Goal: Information Seeking & Learning: Learn about a topic

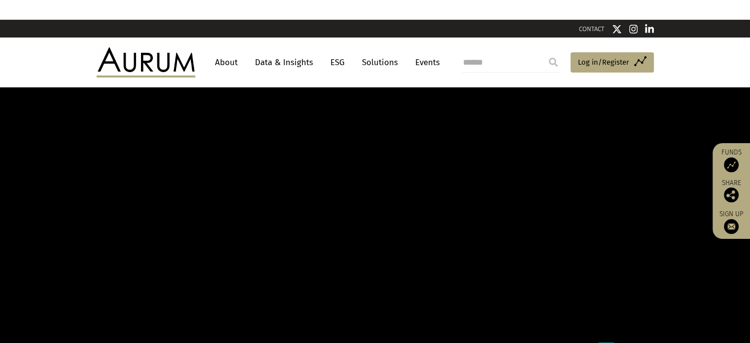
click at [232, 60] on link "About" at bounding box center [226, 62] width 33 height 18
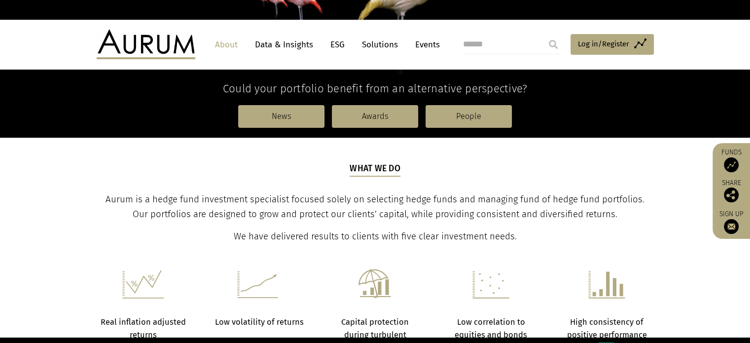
scroll to position [197, 0]
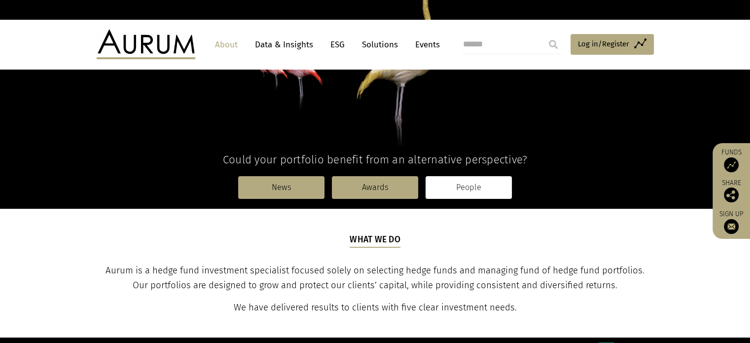
click at [501, 181] on link "People" at bounding box center [469, 187] width 86 height 23
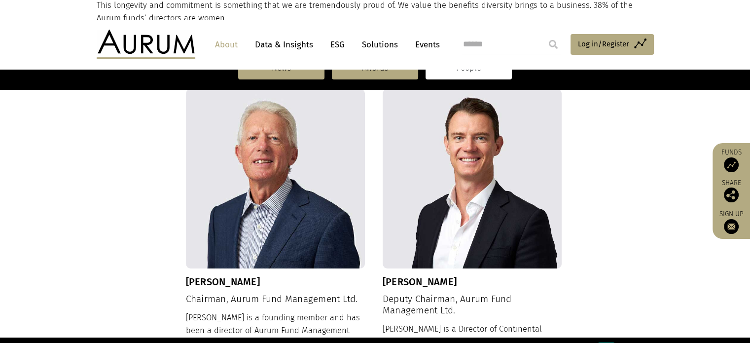
scroll to position [444, 0]
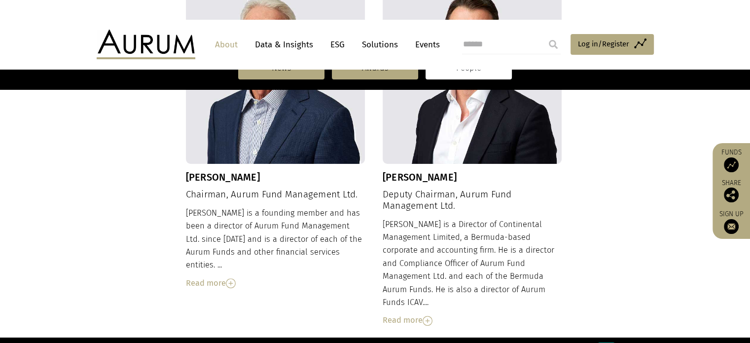
drag, startPoint x: 198, startPoint y: 175, endPoint x: 289, endPoint y: 174, distance: 91.2
click at [289, 183] on div "Dudley Cottingham Chairman, Aurum Fund Management Ltd. Dudley is a founding mem…" at bounding box center [276, 136] width 180 height 305
drag, startPoint x: 282, startPoint y: 180, endPoint x: 187, endPoint y: 180, distance: 94.2
click at [187, 180] on h3 "Dudley Cottingham" at bounding box center [276, 177] width 180 height 12
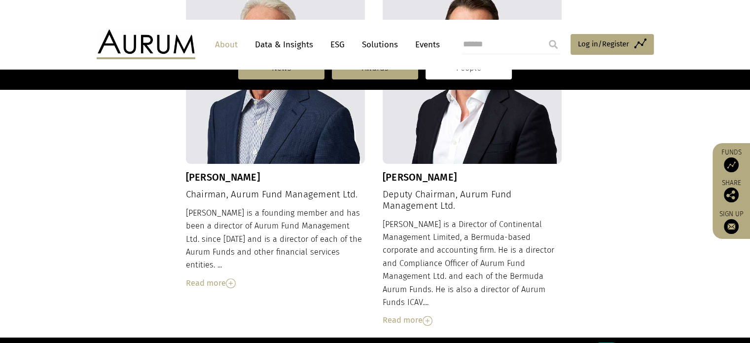
copy h3 "Dudley Cottingham"
click at [273, 181] on h3 "Dudley Cottingham" at bounding box center [276, 177] width 180 height 12
click at [257, 176] on h3 "Dudley Cottingham" at bounding box center [276, 177] width 180 height 12
click at [255, 176] on h3 "Dudley Cottingham" at bounding box center [276, 177] width 180 height 12
click at [245, 177] on h3 "Dudley Cottingham" at bounding box center [276, 177] width 180 height 12
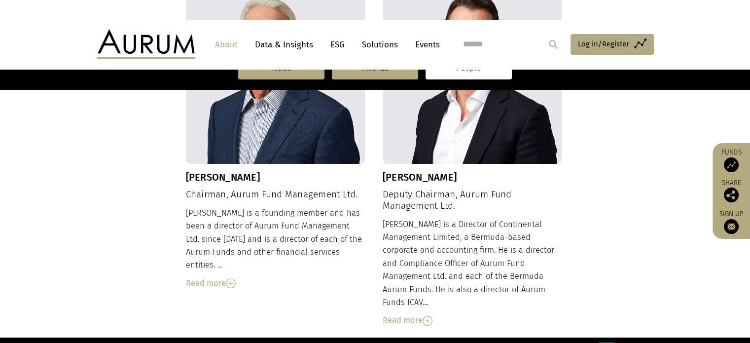
click at [245, 177] on h3 "Dudley Cottingham" at bounding box center [276, 177] width 180 height 12
copy h3 "Cottingham"
click at [232, 278] on img at bounding box center [231, 283] width 10 height 10
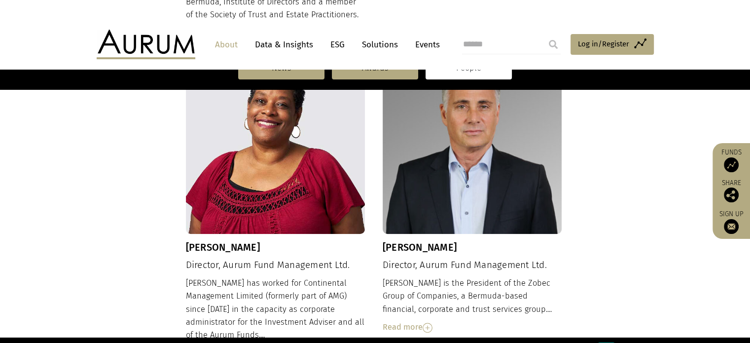
scroll to position [789, 0]
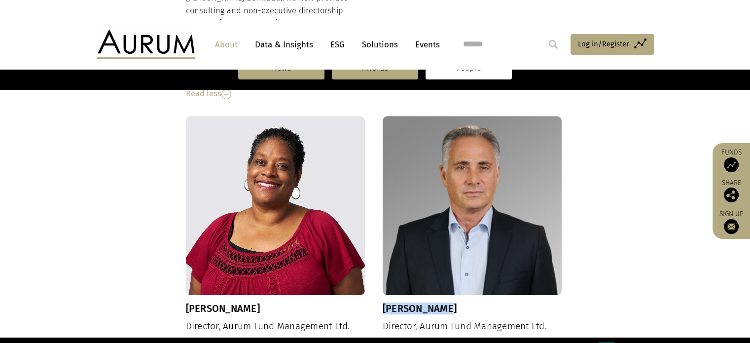
drag, startPoint x: 385, startPoint y: 280, endPoint x: 450, endPoint y: 280, distance: 65.1
click at [448, 302] on h3 "Kevin Insley" at bounding box center [473, 308] width 180 height 12
copy h3 "Kevin Insley"
click at [413, 321] on h4 "Director, Aurum Fund Management Ltd." at bounding box center [473, 326] width 180 height 11
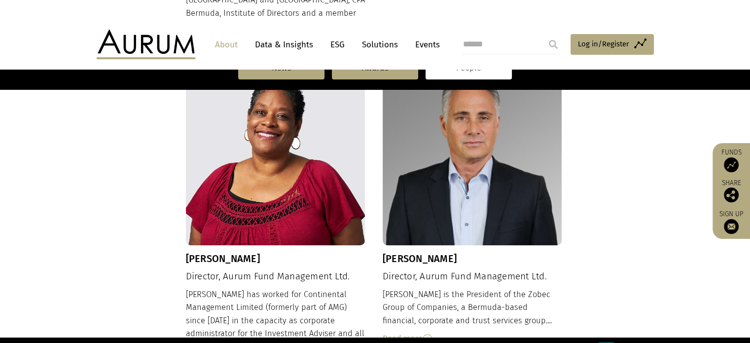
scroll to position [937, 0]
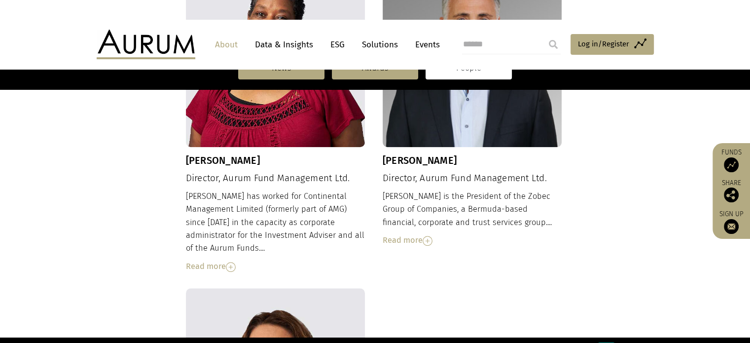
click at [430, 236] on img at bounding box center [428, 241] width 10 height 10
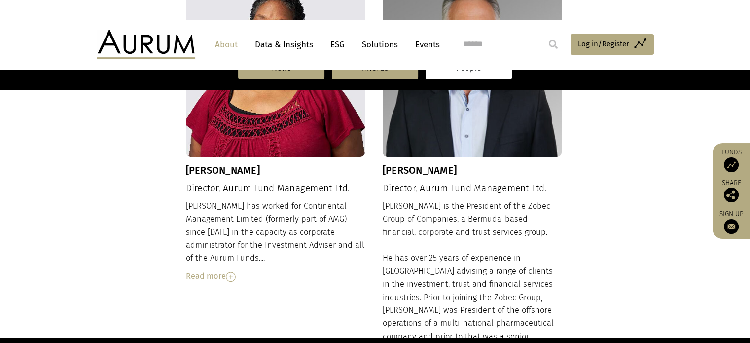
scroll to position [838, 0]
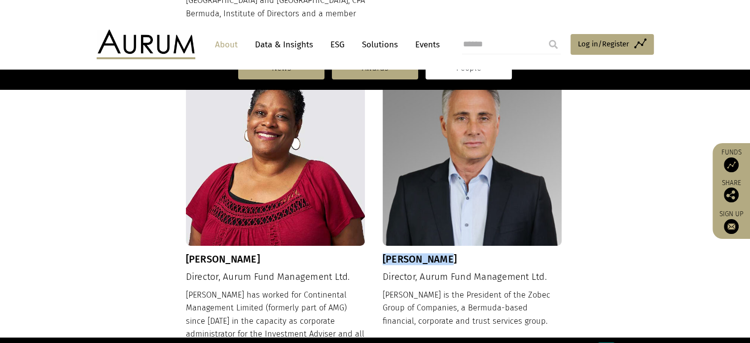
drag, startPoint x: 384, startPoint y: 234, endPoint x: 444, endPoint y: 227, distance: 60.1
click at [444, 253] on h3 "Kevin Insley" at bounding box center [473, 259] width 180 height 12
copy h3 "Kevin Insley"
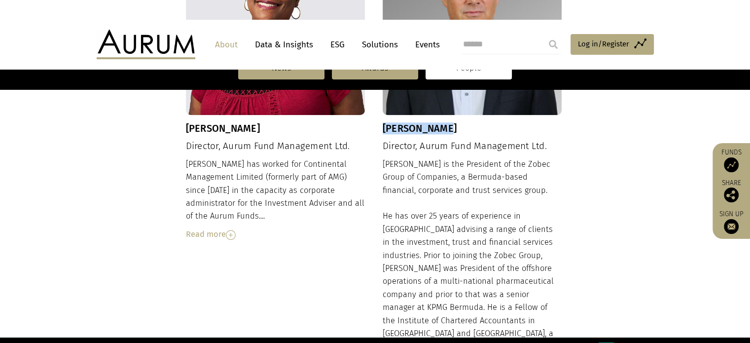
scroll to position [986, 0]
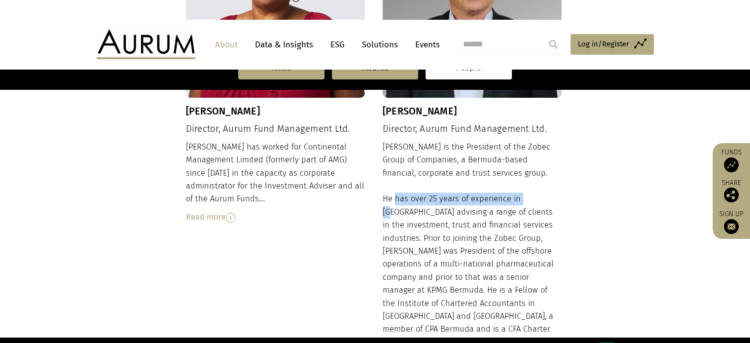
drag, startPoint x: 392, startPoint y: 177, endPoint x: 538, endPoint y: 184, distance: 146.1
click at [531, 177] on div "Kevin is the President of the Zobec Group of Companies, a Bermuda-based financi…" at bounding box center [473, 254] width 180 height 226
click at [548, 237] on div "Kevin is the President of the Zobec Group of Companies, a Bermuda-based financi…" at bounding box center [473, 254] width 180 height 226
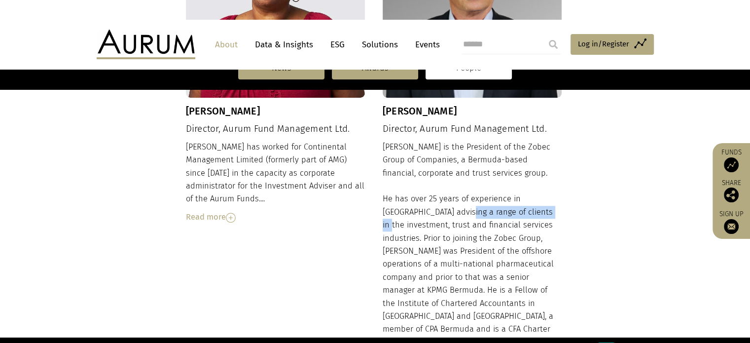
drag, startPoint x: 433, startPoint y: 186, endPoint x: 526, endPoint y: 181, distance: 93.3
click at [526, 181] on div "Kevin is the President of the Zobec Group of Companies, a Bermuda-based financi…" at bounding box center [473, 254] width 180 height 226
click at [477, 246] on div "Kevin is the President of the Zobec Group of Companies, a Bermuda-based financi…" at bounding box center [473, 254] width 180 height 226
drag, startPoint x: 433, startPoint y: 196, endPoint x: 534, endPoint y: 188, distance: 101.4
click at [527, 189] on div "Kevin is the President of the Zobec Group of Companies, a Bermuda-based financi…" at bounding box center [473, 254] width 180 height 226
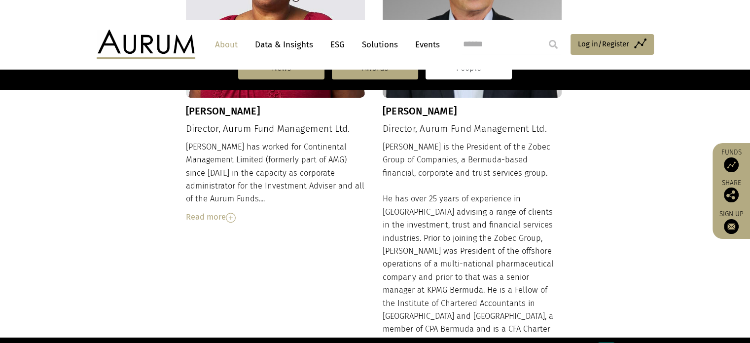
click at [502, 230] on div "Kevin is the President of the Zobec Group of Companies, a Bermuda-based financi…" at bounding box center [473, 254] width 180 height 226
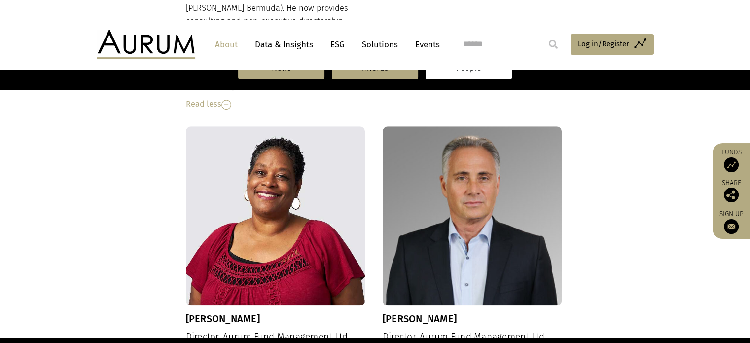
scroll to position [650, 0]
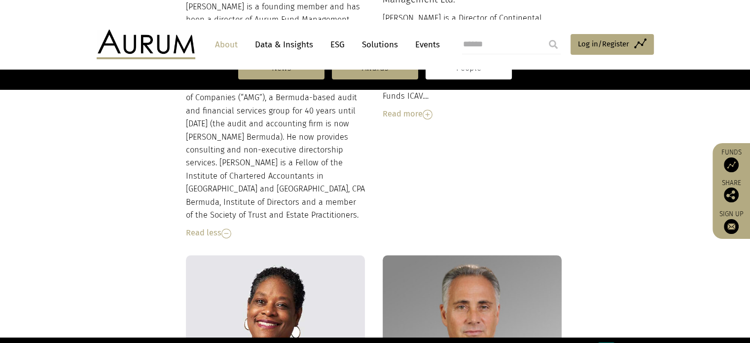
click at [231, 46] on link "About" at bounding box center [226, 45] width 33 height 18
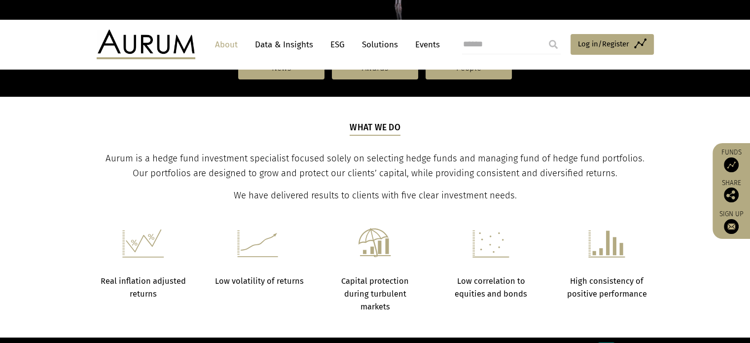
scroll to position [345, 0]
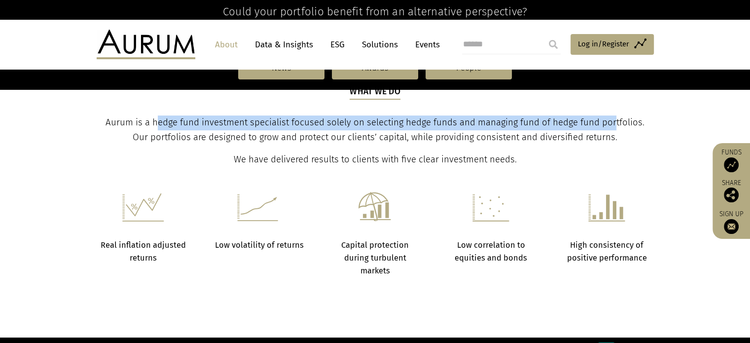
drag, startPoint x: 156, startPoint y: 122, endPoint x: 615, endPoint y: 124, distance: 459.6
click at [615, 124] on span "Aurum is a hedge fund investment specialist focused solely on selecting hedge f…" at bounding box center [375, 130] width 539 height 26
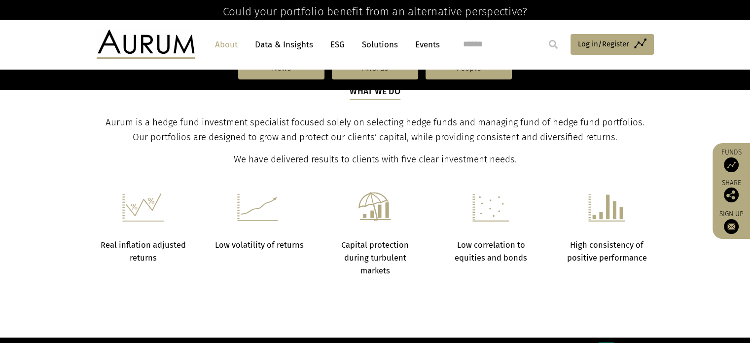
click at [501, 149] on div "What we do Aurum is a hedge fund investment specialist focused solely on select…" at bounding box center [375, 125] width 555 height 81
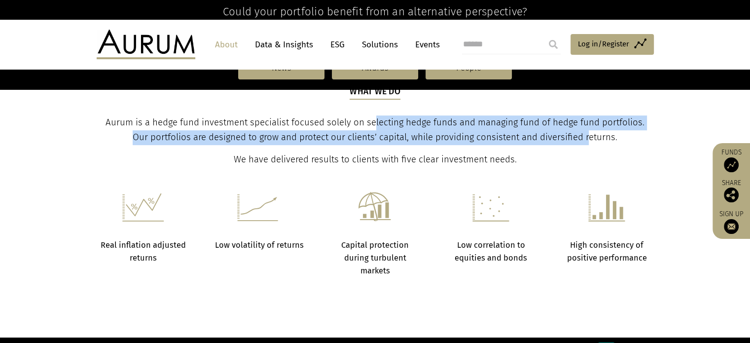
drag, startPoint x: 464, startPoint y: 132, endPoint x: 591, endPoint y: 135, distance: 127.3
click at [591, 135] on p "Aurum is a hedge fund investment specialist focused solely on selecting hedge f…" at bounding box center [375, 130] width 555 height 30
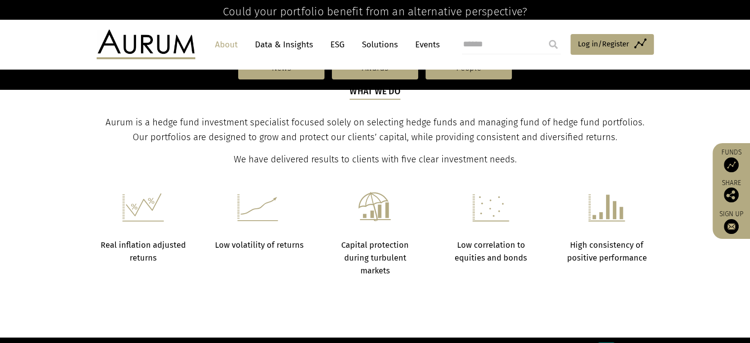
click at [436, 187] on section "Real inflation adjusted returns Low volatility of returns Capital protection du…" at bounding box center [375, 222] width 750 height 110
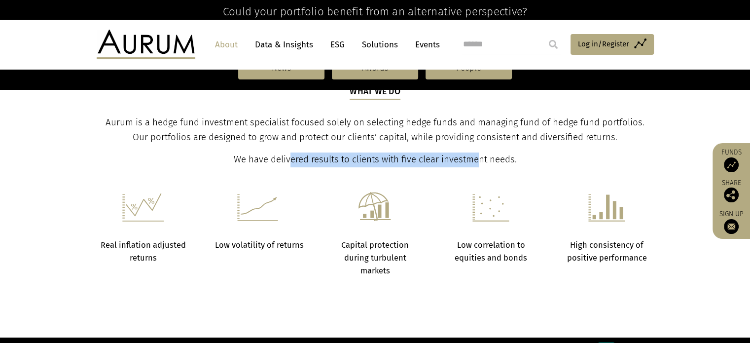
drag, startPoint x: 294, startPoint y: 161, endPoint x: 515, endPoint y: 160, distance: 220.9
click at [505, 161] on span "We have delivered results to clients with five clear investment needs." at bounding box center [375, 159] width 283 height 11
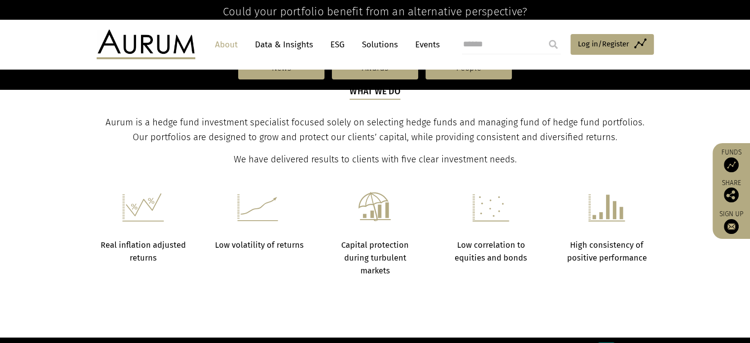
click at [245, 126] on span "Aurum is a hedge fund investment specialist focused solely on selecting hedge f…" at bounding box center [375, 130] width 539 height 26
drag, startPoint x: 152, startPoint y: 122, endPoint x: 201, endPoint y: 120, distance: 48.8
click at [201, 120] on span "Aurum is a hedge fund investment specialist focused solely on selecting hedge f…" at bounding box center [375, 130] width 539 height 26
copy span "hedge fund"
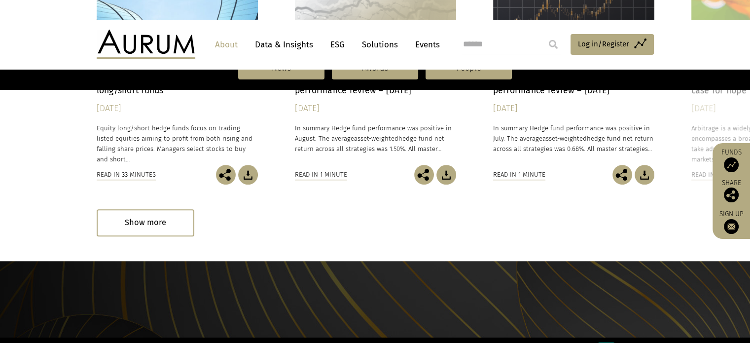
scroll to position [690, 0]
